Goal: Navigation & Orientation: Find specific page/section

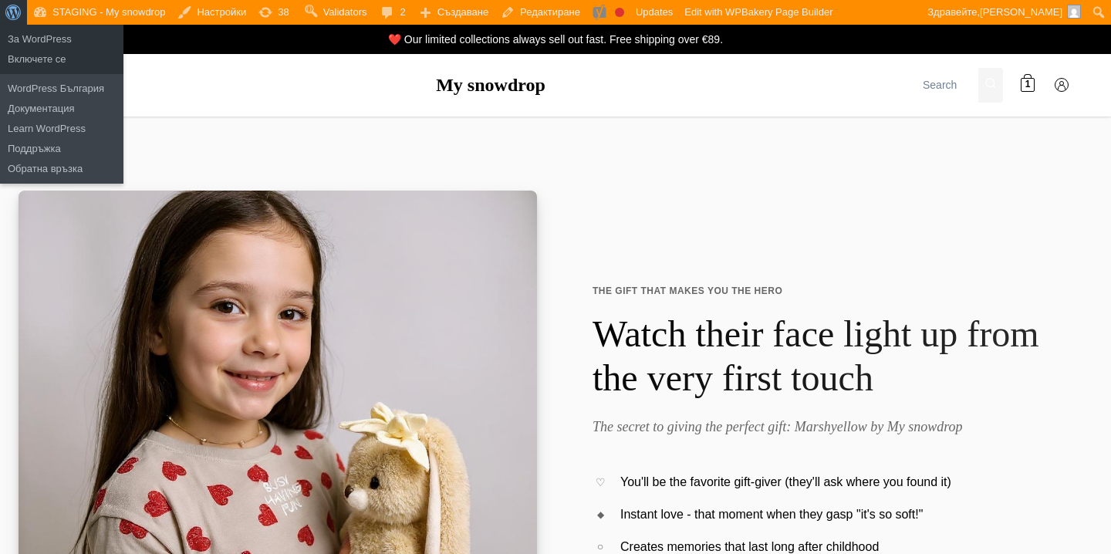
click at [17, 11] on span "Лента с инструменти" at bounding box center [11, 11] width 12 height 22
click at [15, 10] on span "Лента с инструменти" at bounding box center [11, 11] width 12 height 22
